Goal: Task Accomplishment & Management: Complete application form

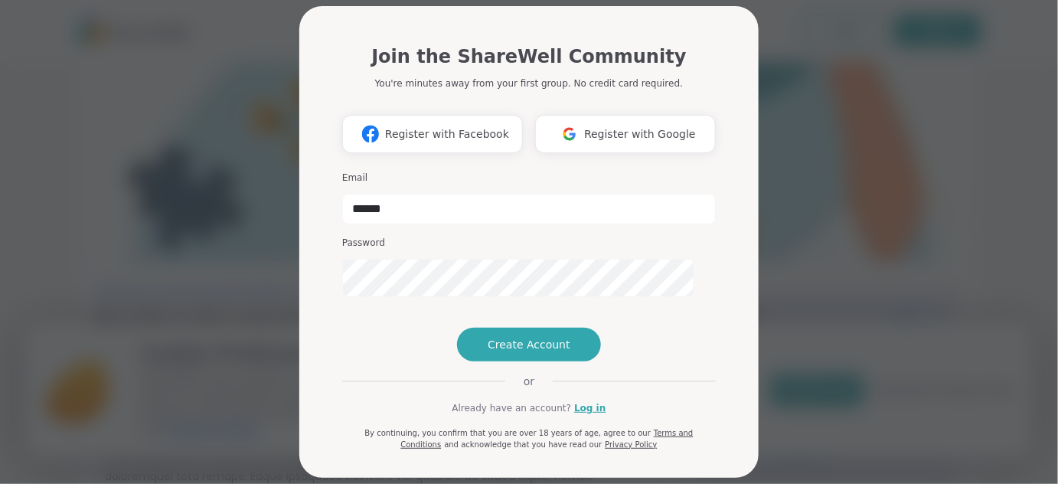
type input "**********"
click at [506, 352] on span "Create Account" at bounding box center [528, 344] width 83 height 15
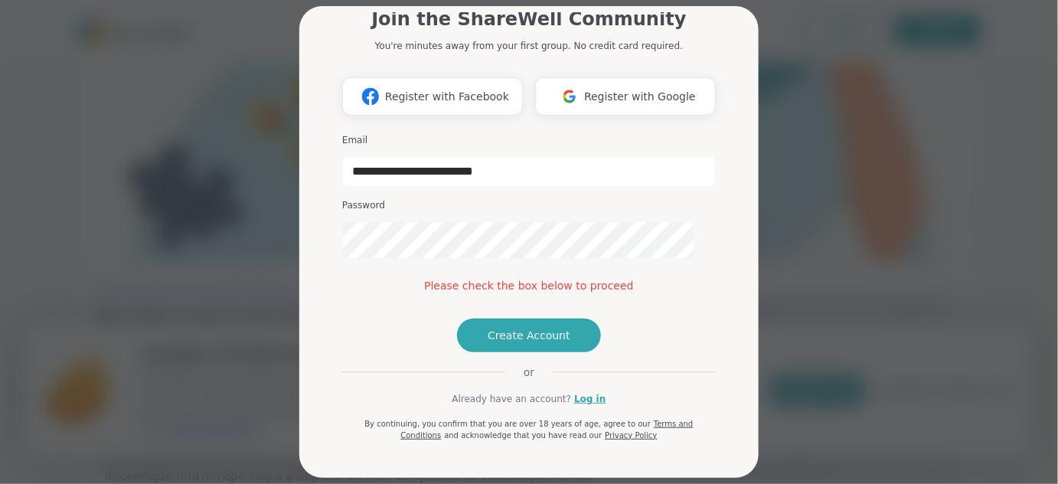
scroll to position [95, 0]
click at [538, 352] on button "Create Account" at bounding box center [529, 335] width 144 height 34
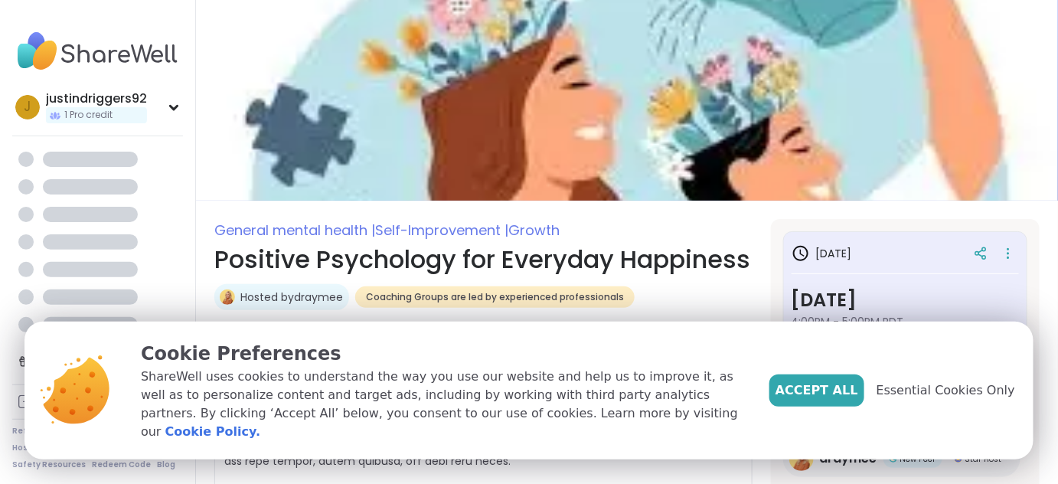
scroll to position [22, 0]
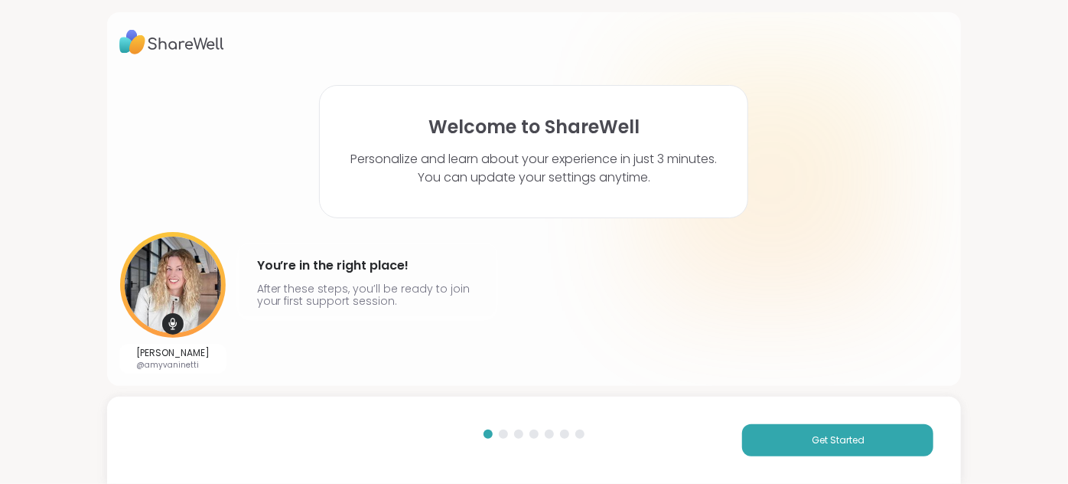
scroll to position [47, 0]
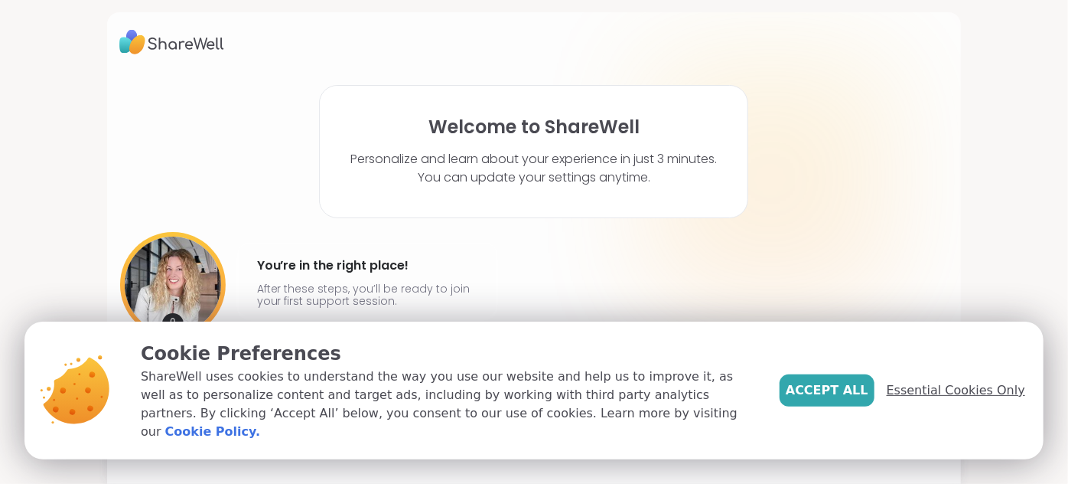
click at [920, 381] on span "Essential Cookies Only" at bounding box center [956, 390] width 139 height 18
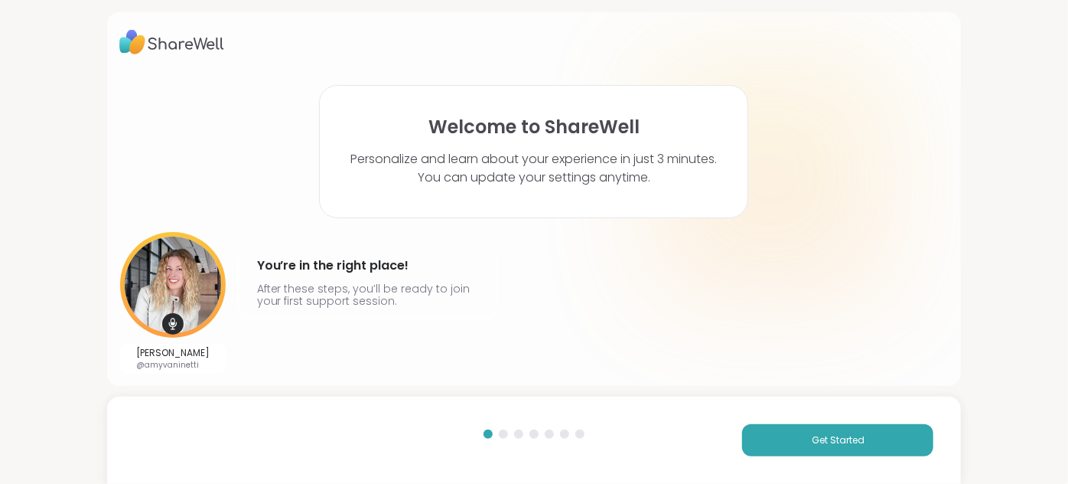
scroll to position [0, 0]
click at [787, 441] on button "Get Started" at bounding box center [837, 440] width 191 height 32
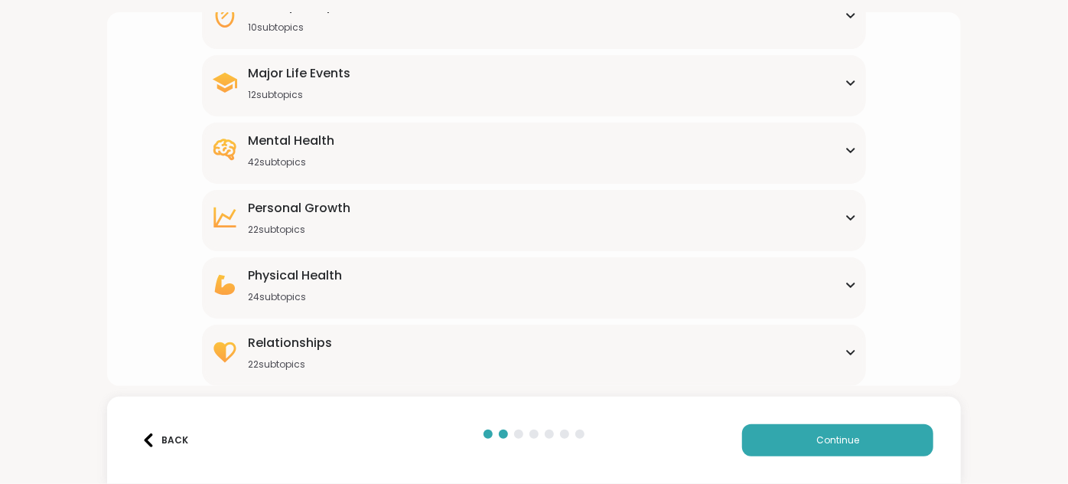
scroll to position [246, 0]
click at [310, 150] on div "Mental Health" at bounding box center [291, 141] width 86 height 18
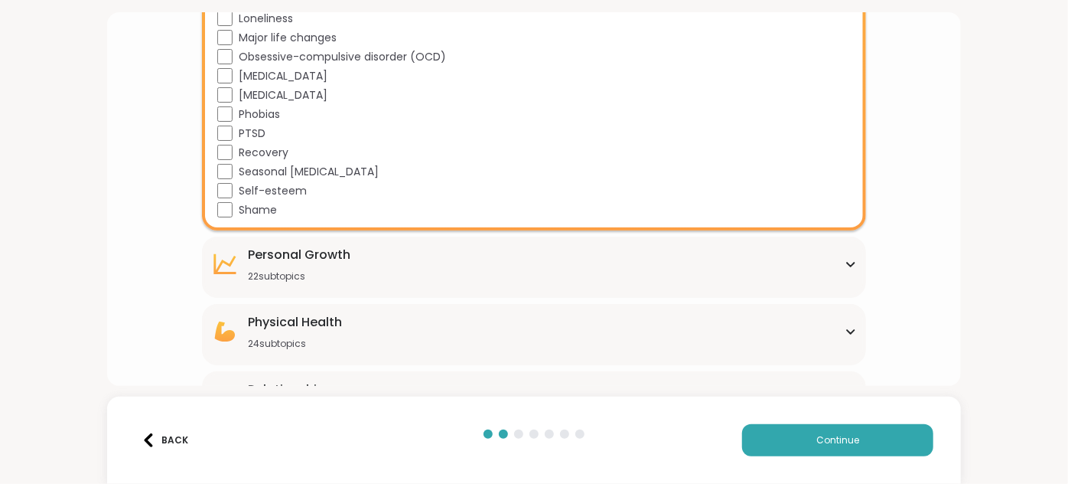
scroll to position [959, 0]
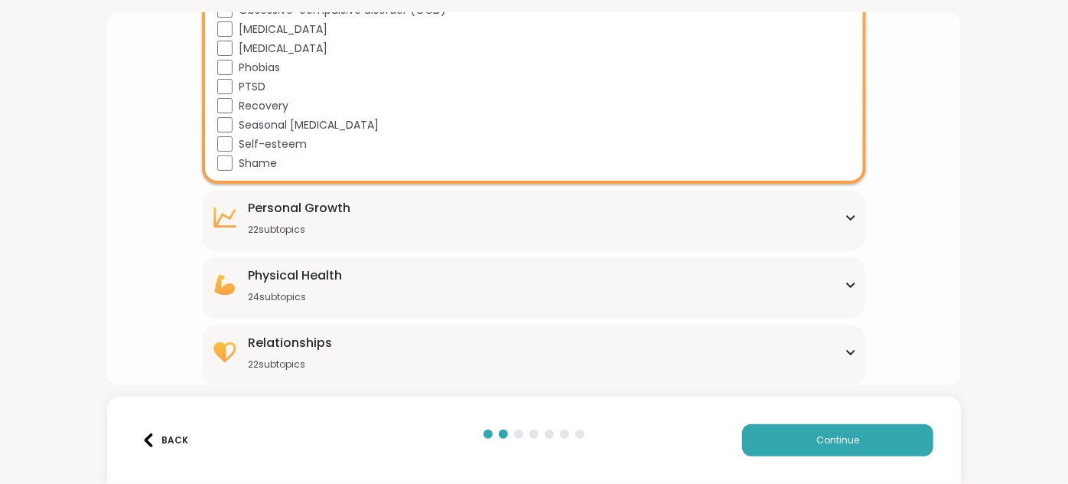
scroll to position [1155, 0]
click at [697, 266] on div "Physical Health 24 subtopics" at bounding box center [534, 284] width 646 height 37
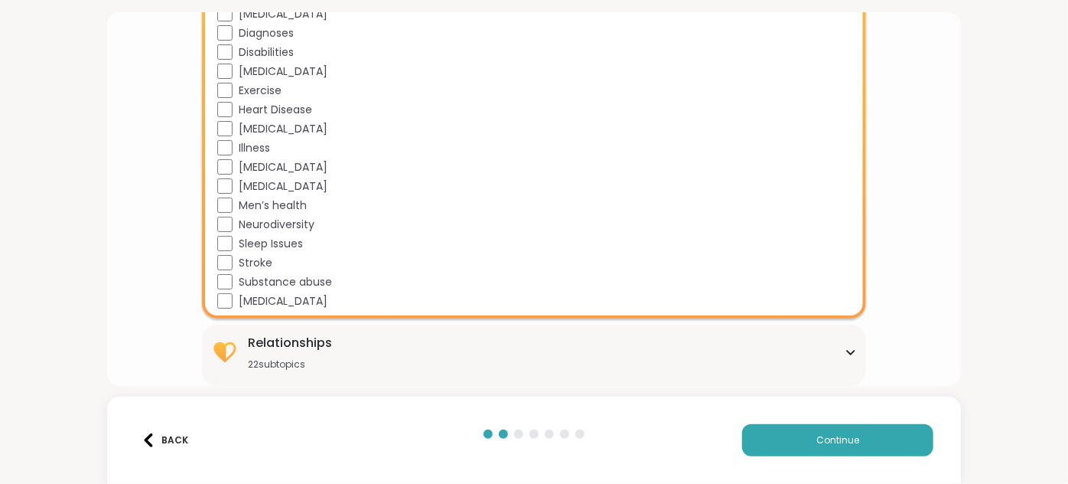
scroll to position [1726, 0]
click at [332, 334] on div "Relationships" at bounding box center [290, 343] width 84 height 18
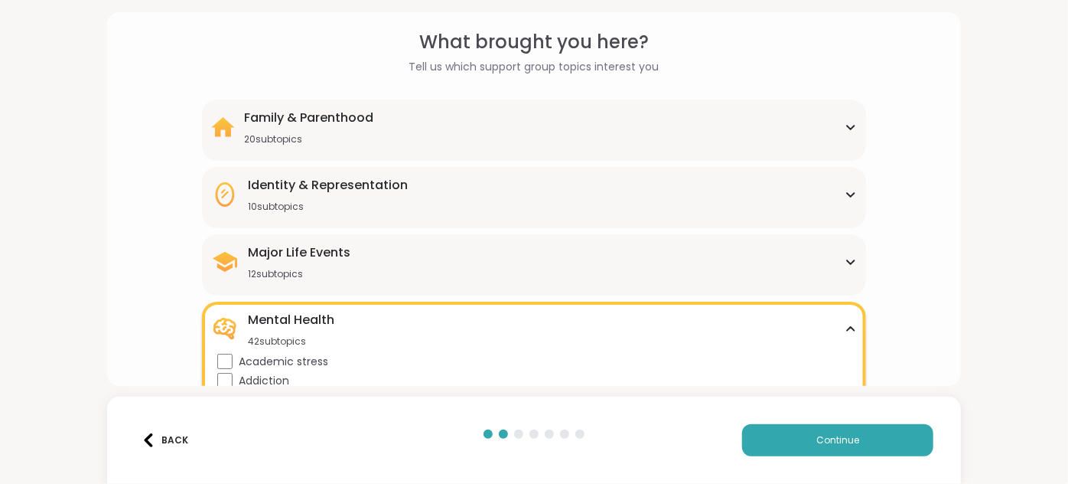
scroll to position [55, 0]
click at [328, 262] on div "Major Life Events" at bounding box center [299, 253] width 103 height 18
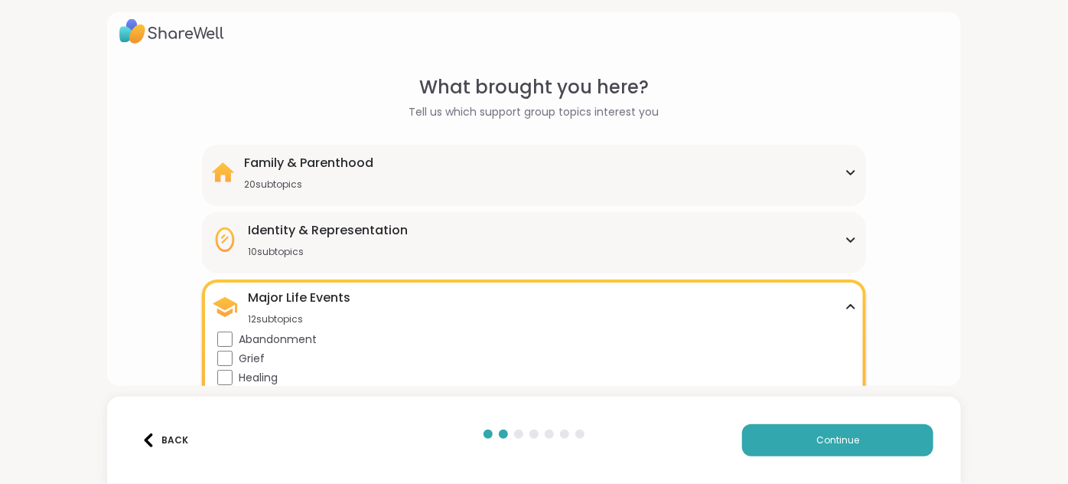
scroll to position [0, 0]
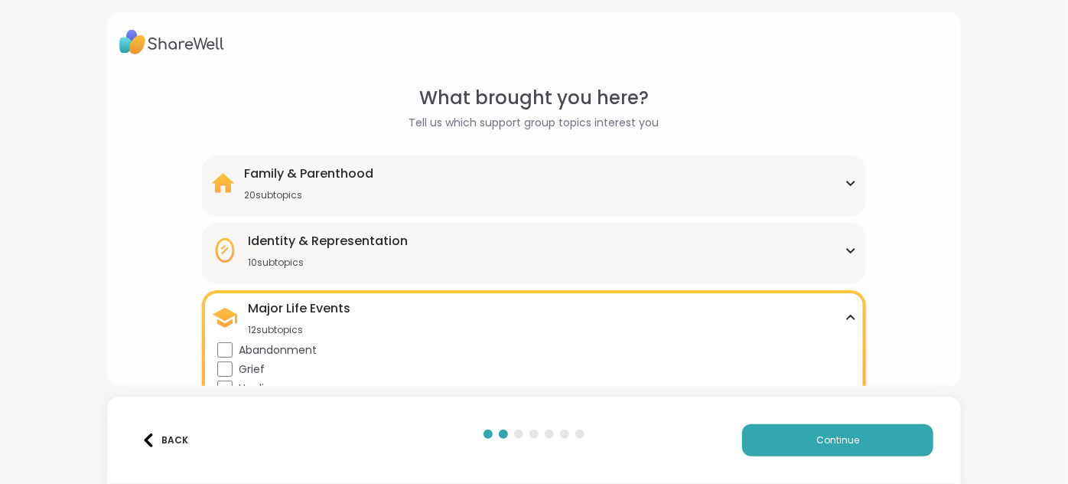
click at [357, 269] on div "Identity & Representation 10 subtopics" at bounding box center [328, 250] width 160 height 37
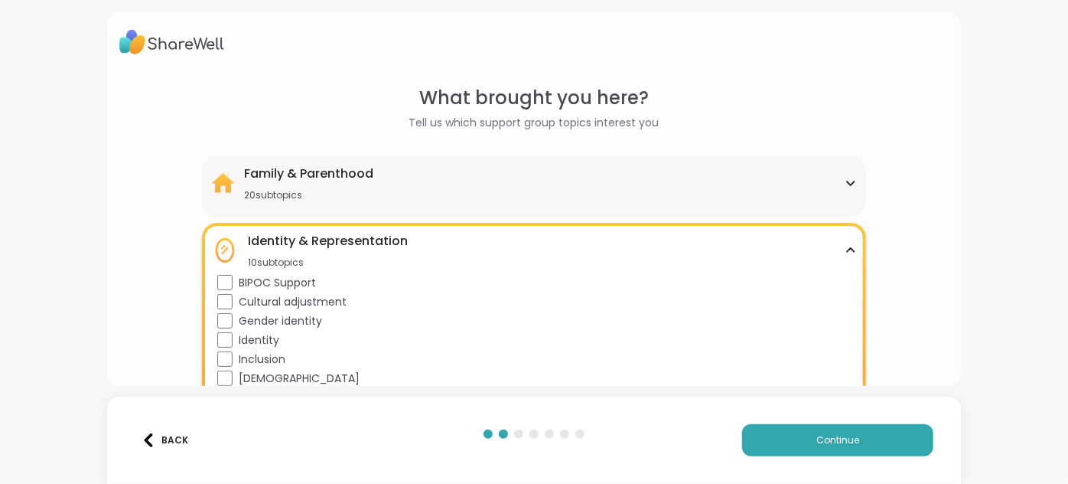
click at [373, 201] on div "Family & Parenthood 20 subtopics" at bounding box center [308, 183] width 129 height 37
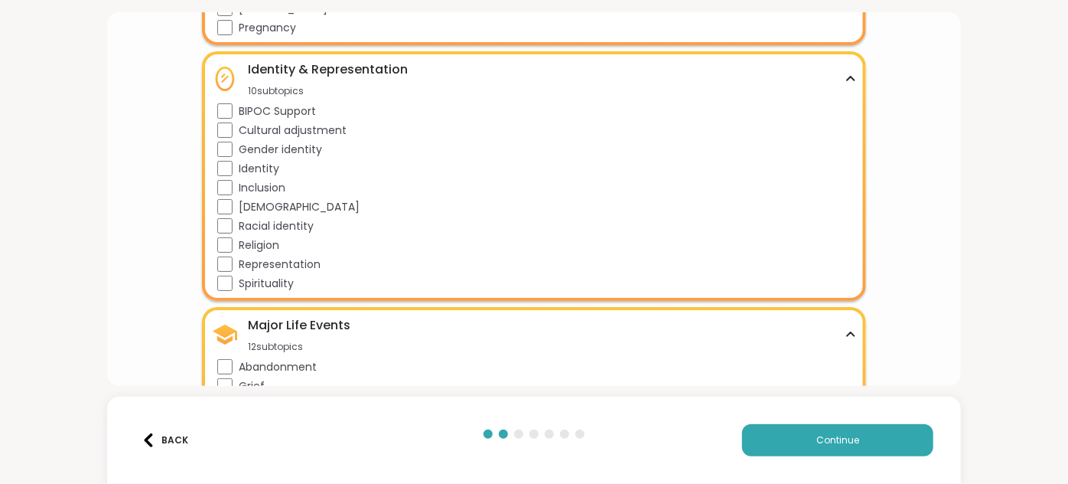
scroll to position [556, 0]
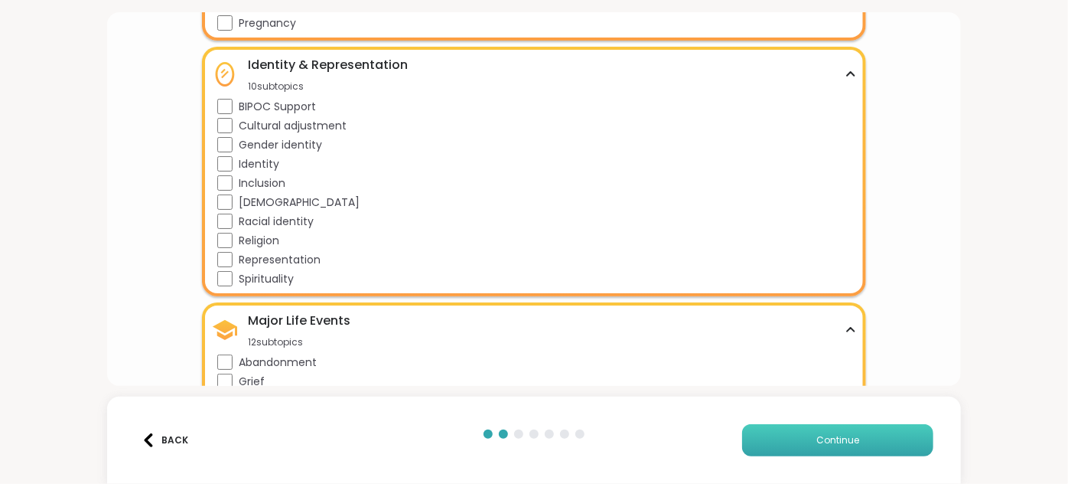
click at [816, 433] on span "Continue" at bounding box center [837, 440] width 43 height 14
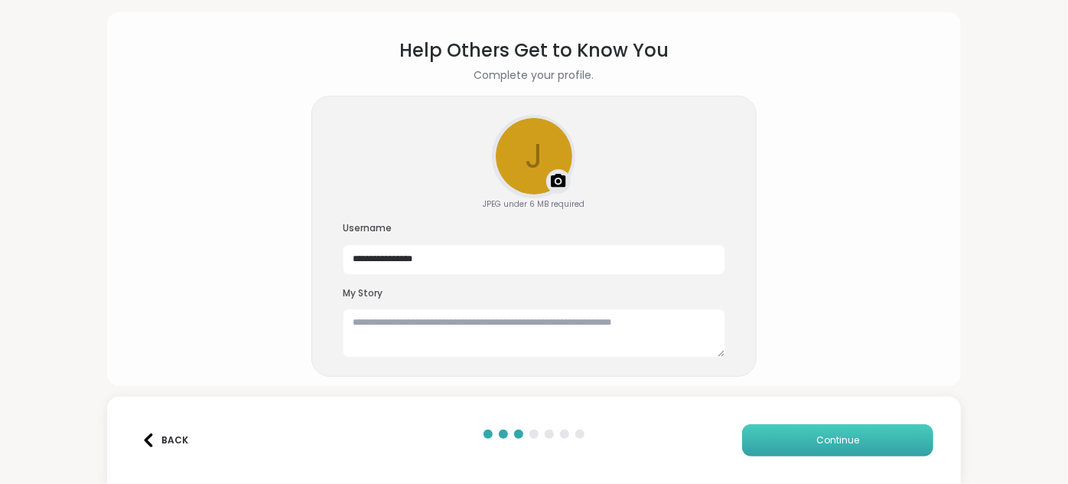
scroll to position [139, 0]
click at [816, 433] on span "Continue" at bounding box center [837, 440] width 43 height 14
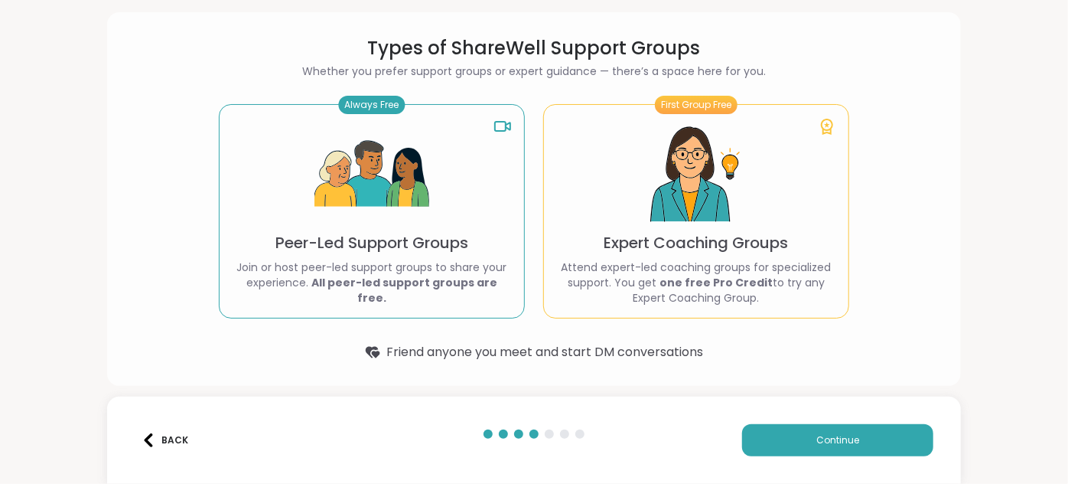
scroll to position [142, 0]
click at [816, 433] on span "Continue" at bounding box center [837, 440] width 43 height 14
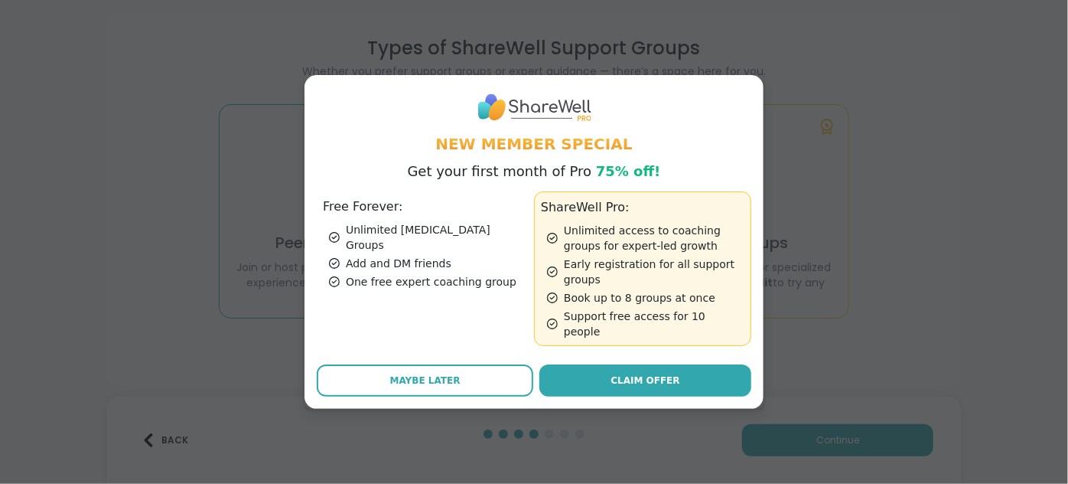
scroll to position [28, 0]
click at [461, 223] on ul "Unlimited [MEDICAL_DATA] Groups Add and DM friends One free expert coaching gro…" at bounding box center [425, 255] width 205 height 67
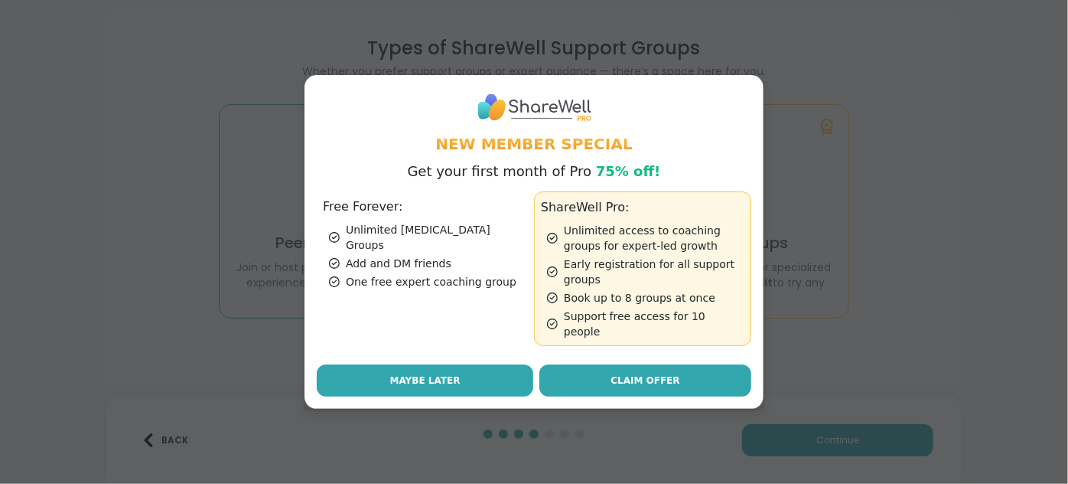
click at [445, 387] on span "Maybe Later" at bounding box center [425, 380] width 70 height 14
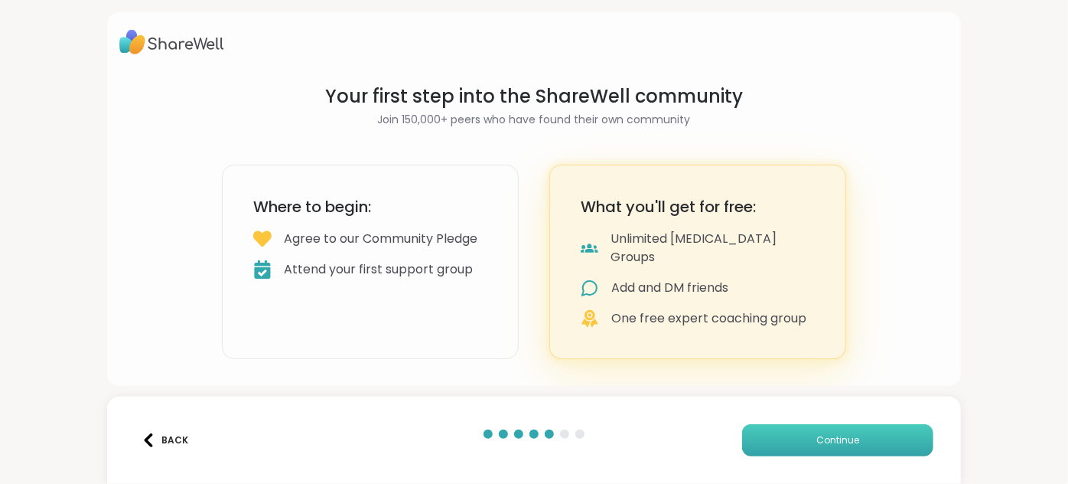
click at [816, 433] on span "Continue" at bounding box center [837, 440] width 43 height 14
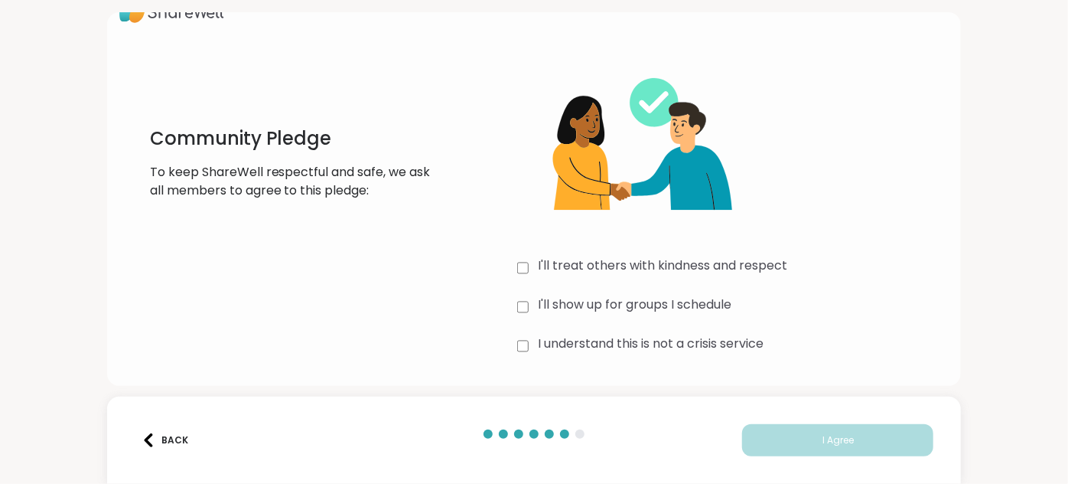
click at [542, 295] on div "I'll show up for groups I schedule" at bounding box center [733, 306] width 432 height 23
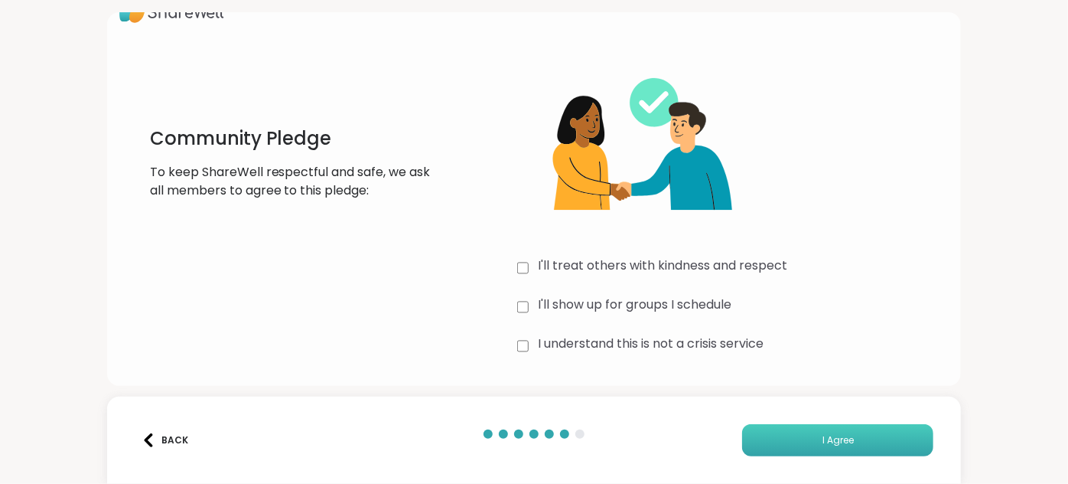
click at [782, 427] on button "I Agree" at bounding box center [837, 440] width 191 height 32
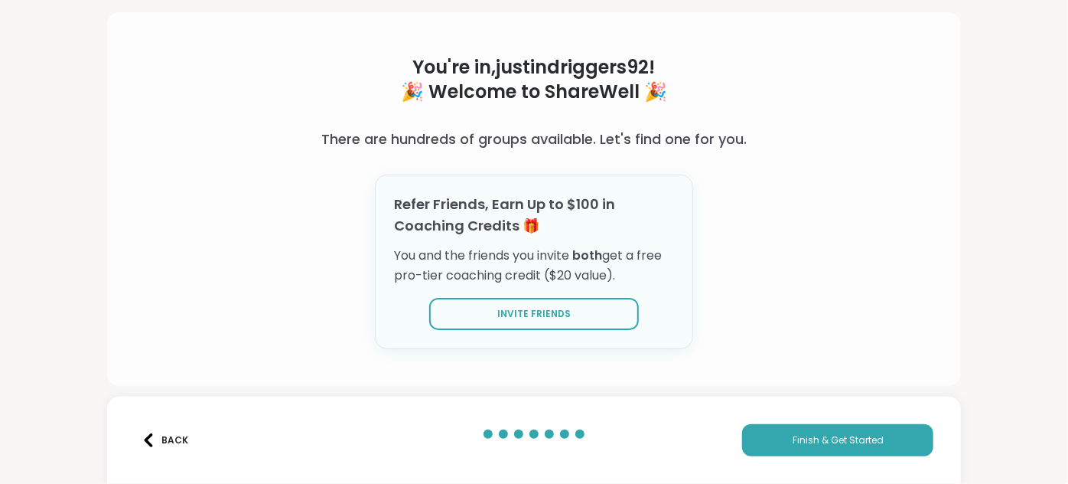
scroll to position [116, 0]
